Goal: Task Accomplishment & Management: Manage account settings

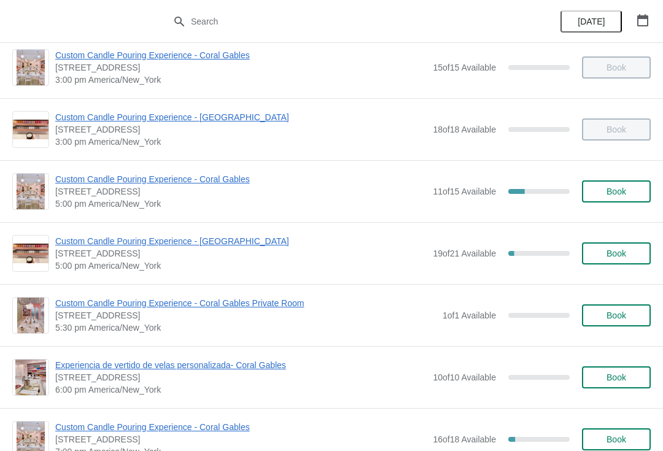
scroll to position [453, 0]
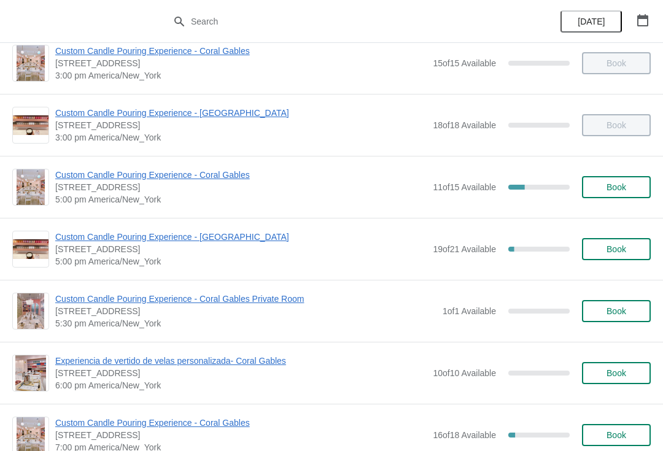
click at [179, 176] on span "Custom Candle Pouring Experience - Coral Gables" at bounding box center [241, 175] width 372 height 12
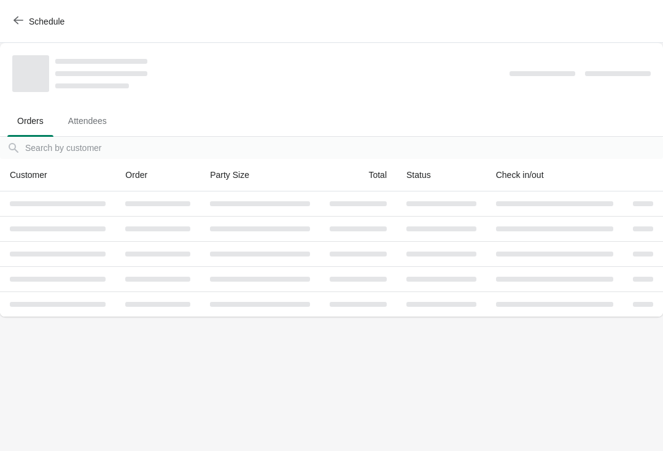
scroll to position [0, 0]
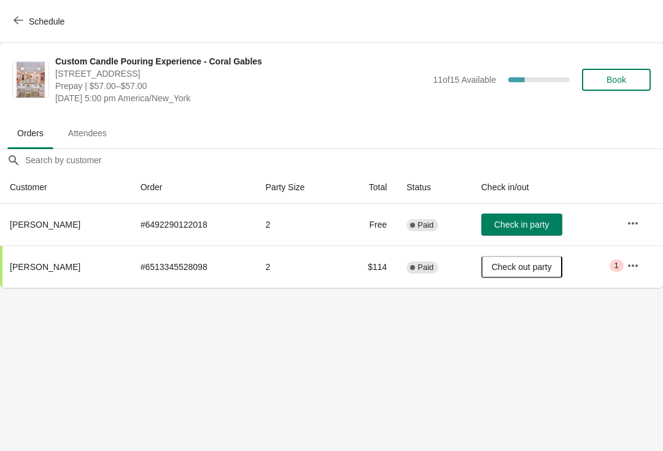
click at [644, 220] on button "button" at bounding box center [633, 224] width 22 height 22
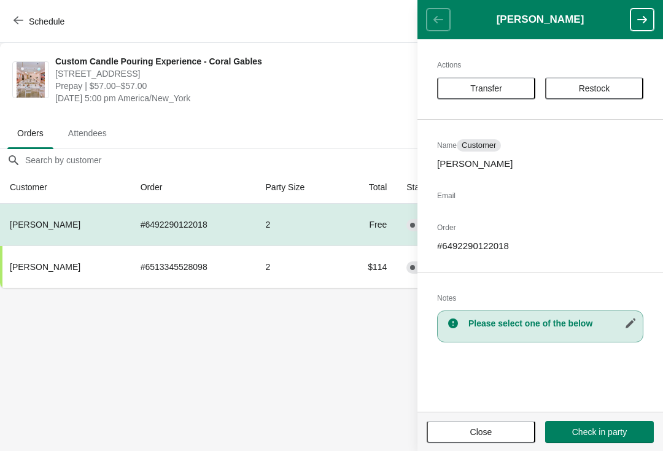
click at [487, 424] on button "Close" at bounding box center [481, 432] width 109 height 22
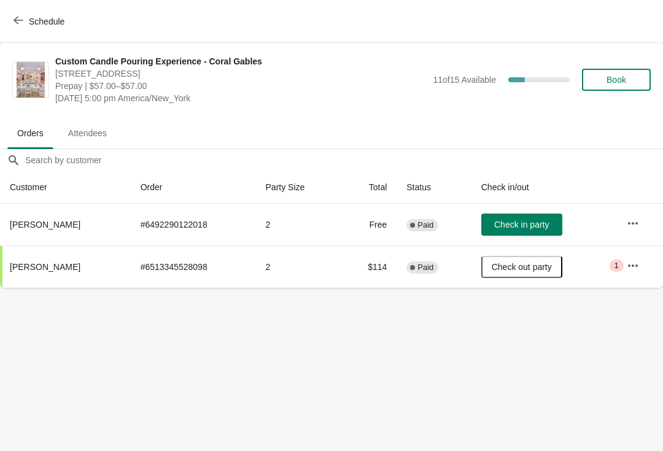
click at [622, 221] on button "button" at bounding box center [633, 224] width 22 height 22
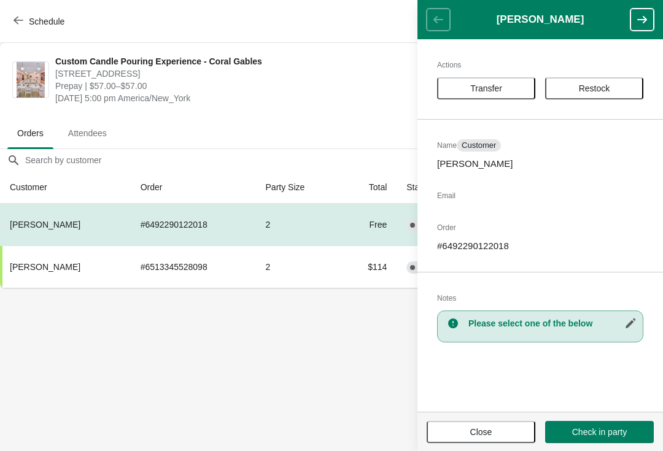
click at [612, 90] on span "Restock" at bounding box center [594, 89] width 76 height 10
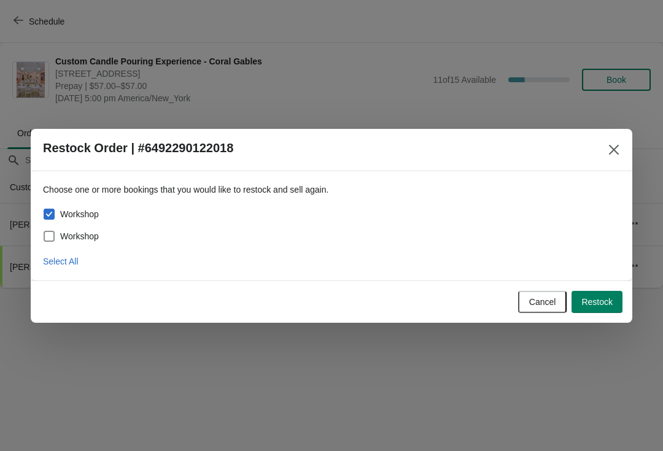
click at [594, 303] on span "Restock" at bounding box center [597, 302] width 31 height 10
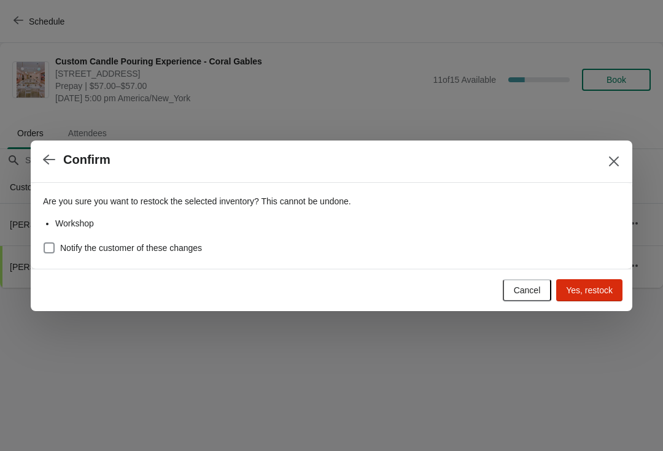
click at [594, 300] on button "Yes, restock" at bounding box center [589, 290] width 66 height 22
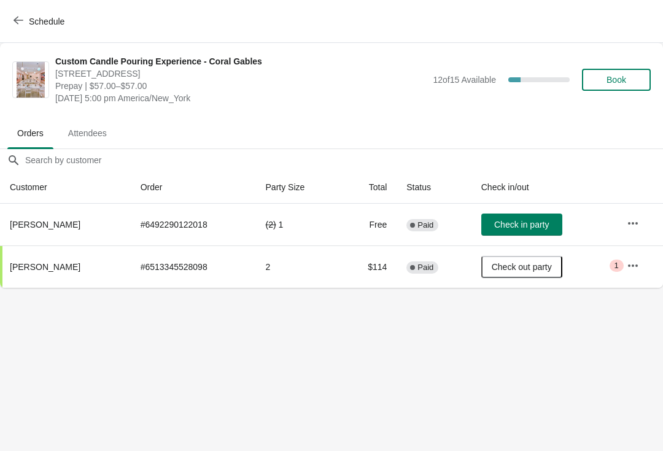
click at [642, 217] on button "button" at bounding box center [633, 224] width 22 height 22
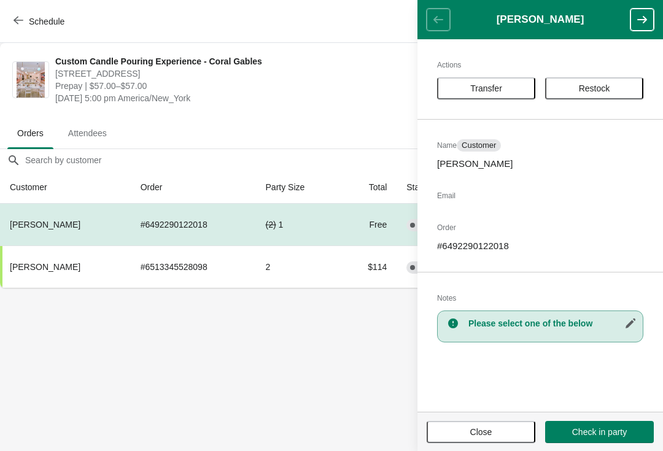
click at [584, 85] on span "Restock" at bounding box center [594, 89] width 31 height 10
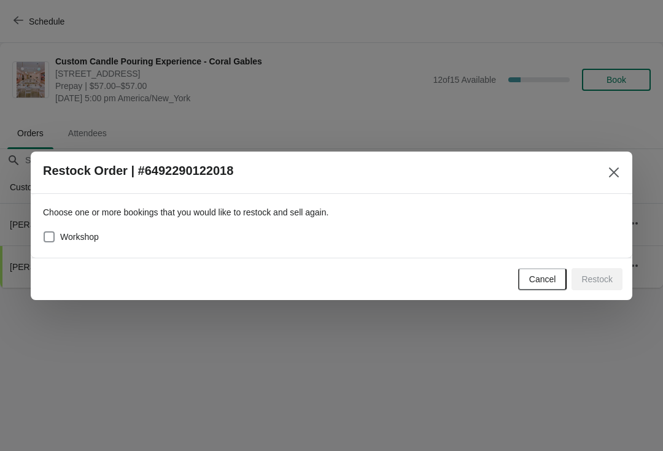
click at [69, 230] on label "Workshop" at bounding box center [71, 236] width 56 height 17
click at [44, 232] on input "Workshop" at bounding box center [44, 232] width 1 height 1
checkbox input "true"
click at [605, 276] on span "Restock" at bounding box center [597, 280] width 31 height 10
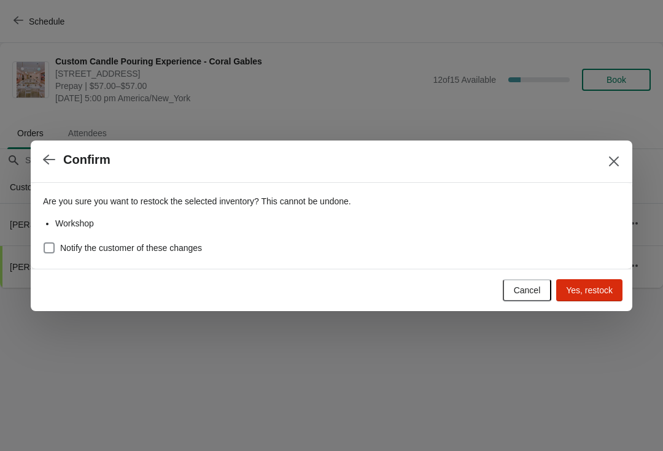
click at [587, 293] on span "Yes, restock" at bounding box center [589, 291] width 47 height 10
click at [633, 163] on div at bounding box center [331, 225] width 663 height 451
click at [618, 160] on input "Orders filter search" at bounding box center [344, 160] width 639 height 22
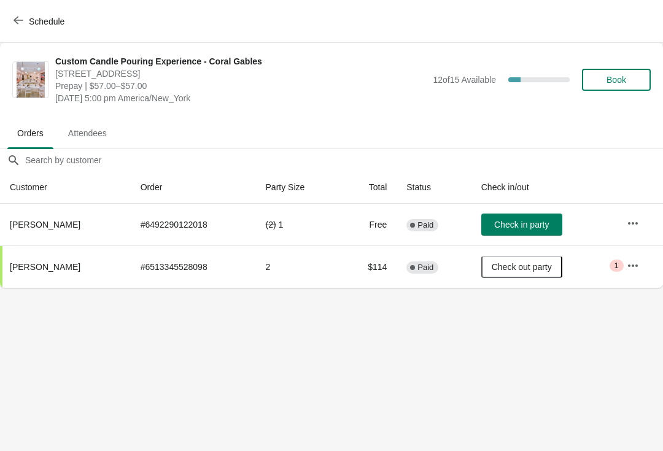
click at [635, 213] on button "button" at bounding box center [633, 224] width 22 height 22
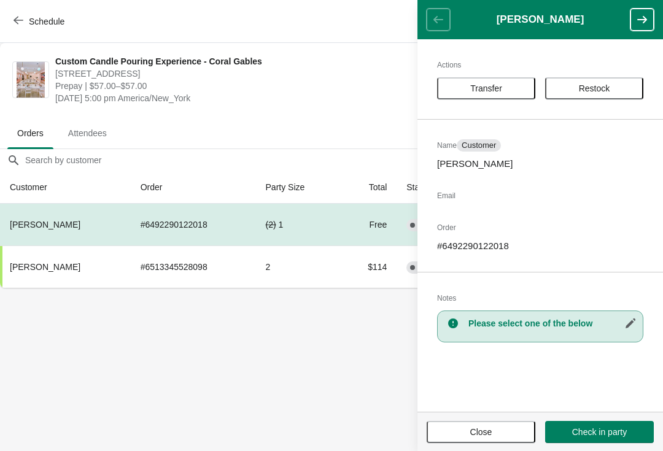
click at [489, 74] on div "Actions Transfer Restock Name Customer Tonya Askew Email Order # 6492290122018 …" at bounding box center [541, 225] width 246 height 373
click at [597, 95] on button "Restock" at bounding box center [594, 88] width 98 height 22
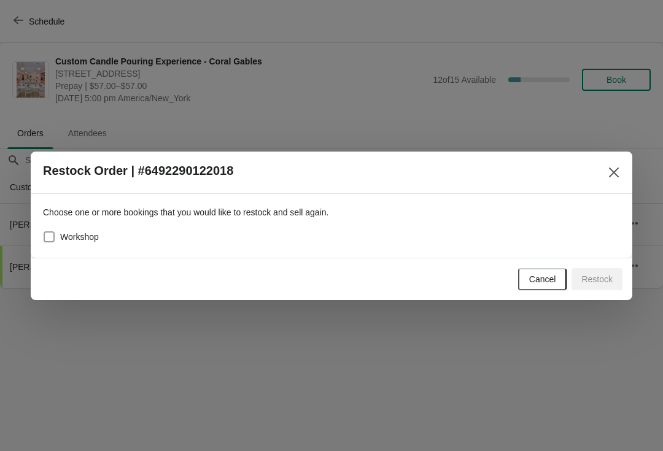
click at [90, 242] on span "Workshop" at bounding box center [79, 237] width 39 height 12
click at [44, 232] on input "Workshop" at bounding box center [44, 232] width 1 height 1
checkbox input "true"
click at [596, 279] on span "Restock" at bounding box center [597, 280] width 31 height 10
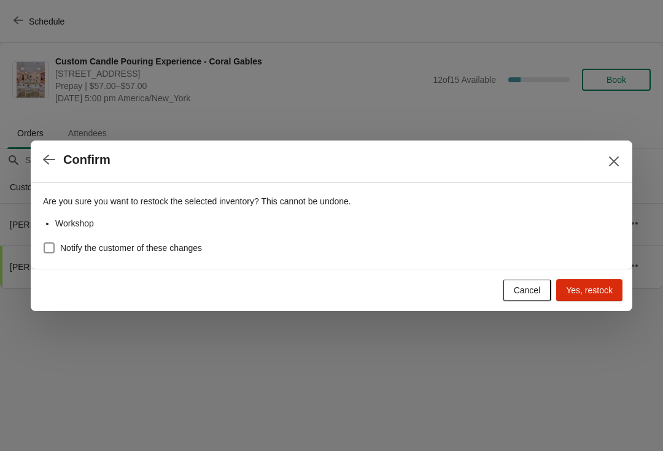
click at [590, 299] on button "Yes, restock" at bounding box center [589, 290] width 66 height 22
click at [625, 158] on button "Close" at bounding box center [614, 161] width 22 height 22
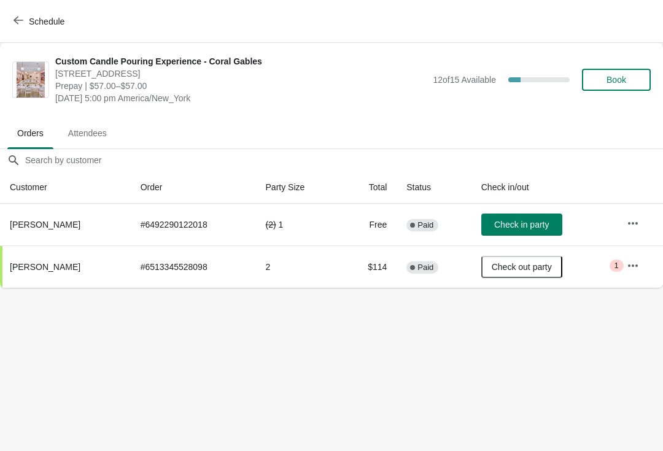
click at [622, 158] on input "Orders filter search" at bounding box center [344, 160] width 639 height 22
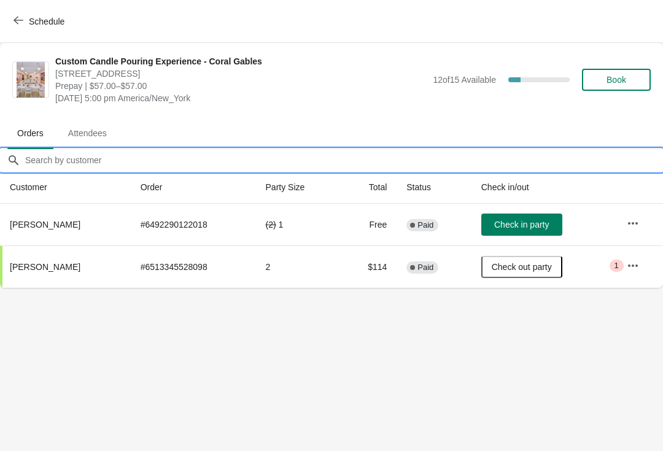
click at [622, 155] on input "Orders filter search" at bounding box center [344, 160] width 639 height 22
click at [18, 14] on button "Schedule" at bounding box center [40, 21] width 68 height 22
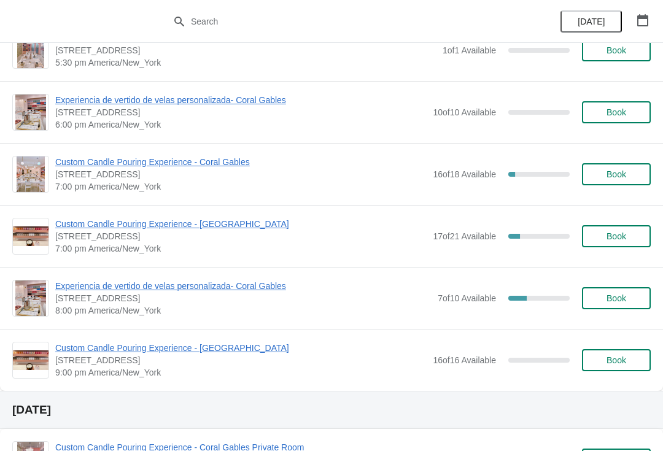
scroll to position [716, 0]
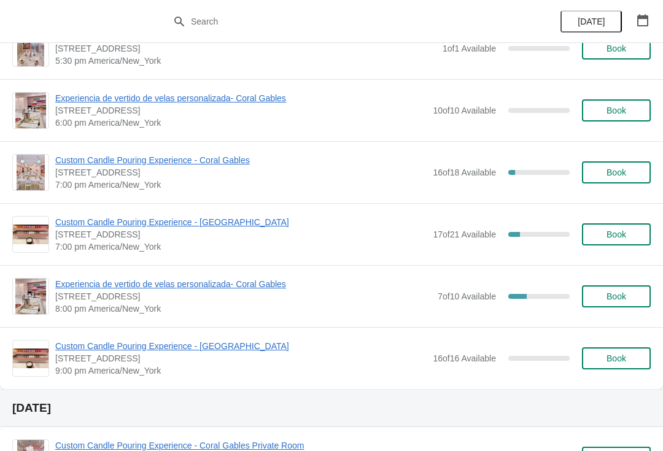
click at [168, 165] on span "Custom Candle Pouring Experience - Coral Gables" at bounding box center [241, 160] width 372 height 12
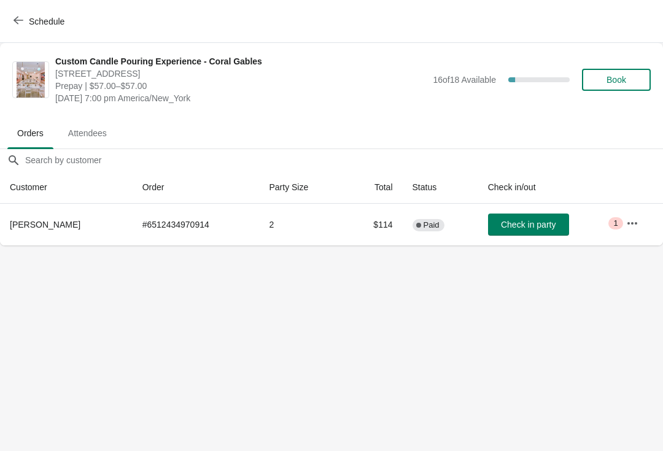
click at [20, 30] on button "Schedule" at bounding box center [40, 21] width 68 height 22
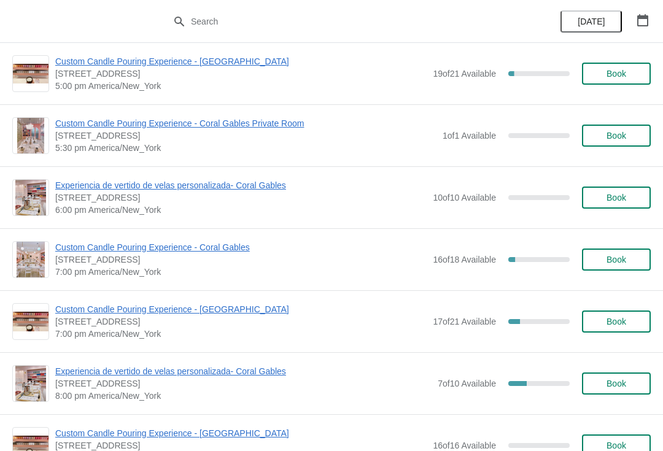
scroll to position [628, 0]
